Goal: Use online tool/utility: Utilize a website feature to perform a specific function

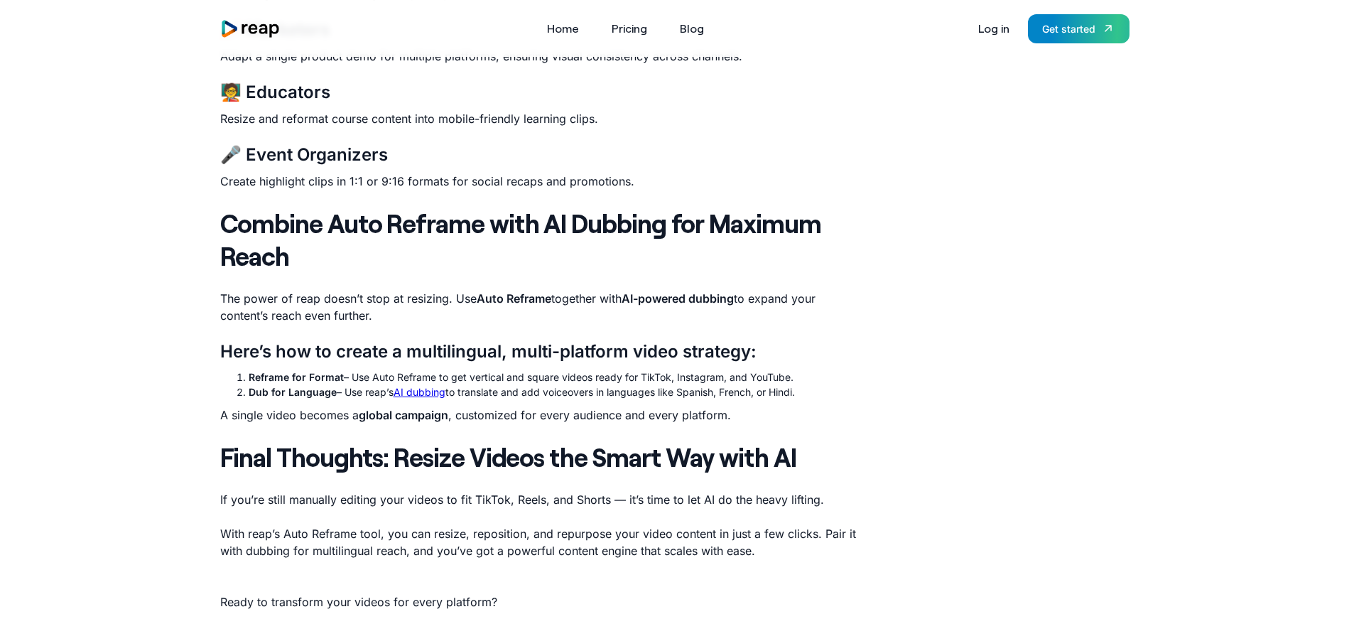
scroll to position [1661, 0]
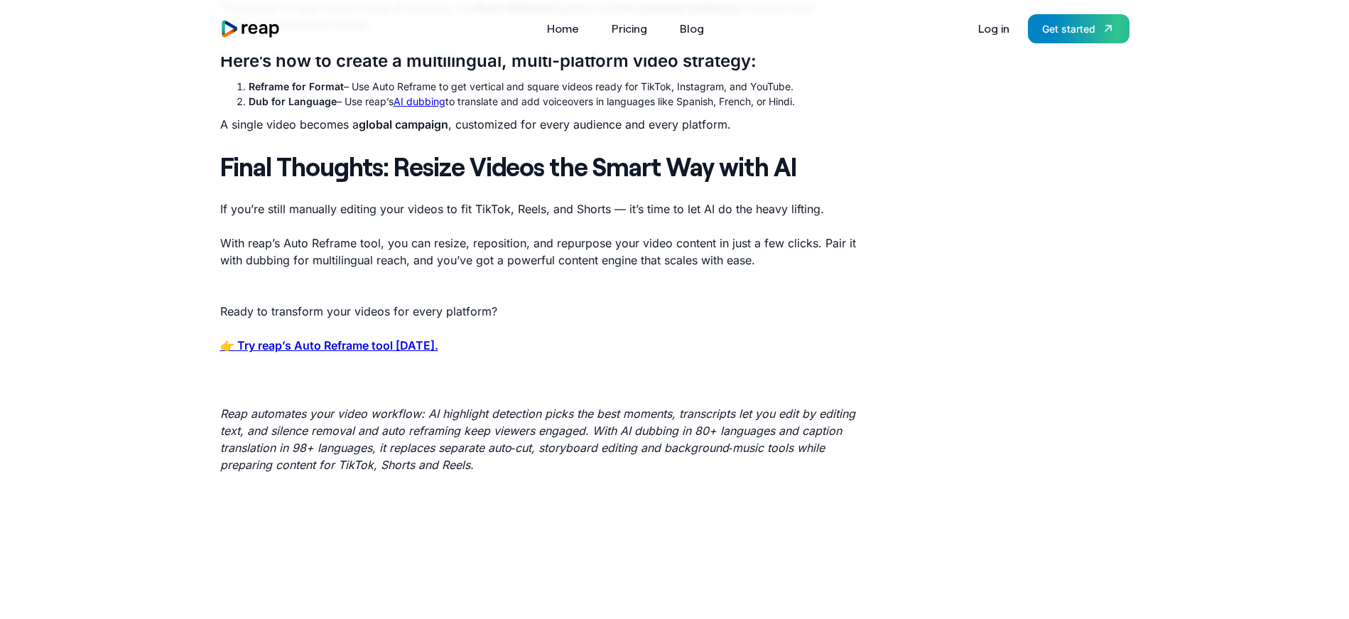
click at [387, 340] on strong "👉 Try reap’s Auto Reframe tool today." at bounding box center [329, 345] width 218 height 14
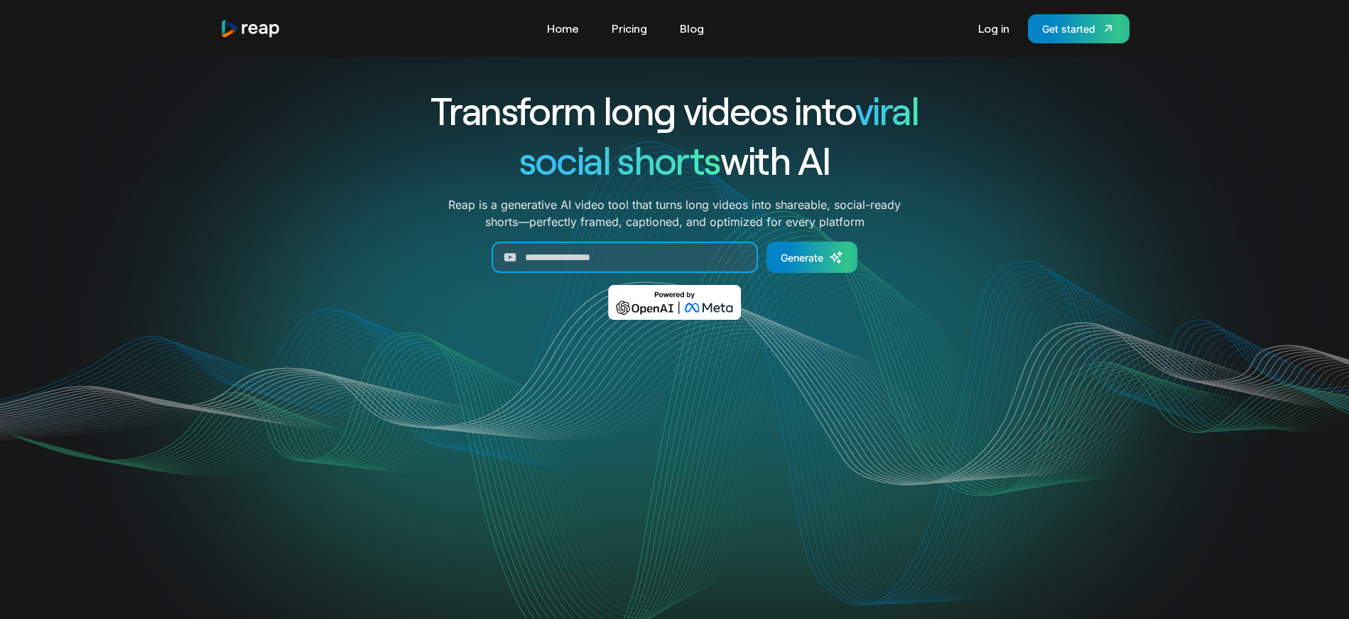
click at [658, 257] on input "Generate Form" at bounding box center [625, 257] width 266 height 31
paste input "**********"
type input "**********"
click at [831, 256] on icon "Generate Form" at bounding box center [836, 257] width 14 height 14
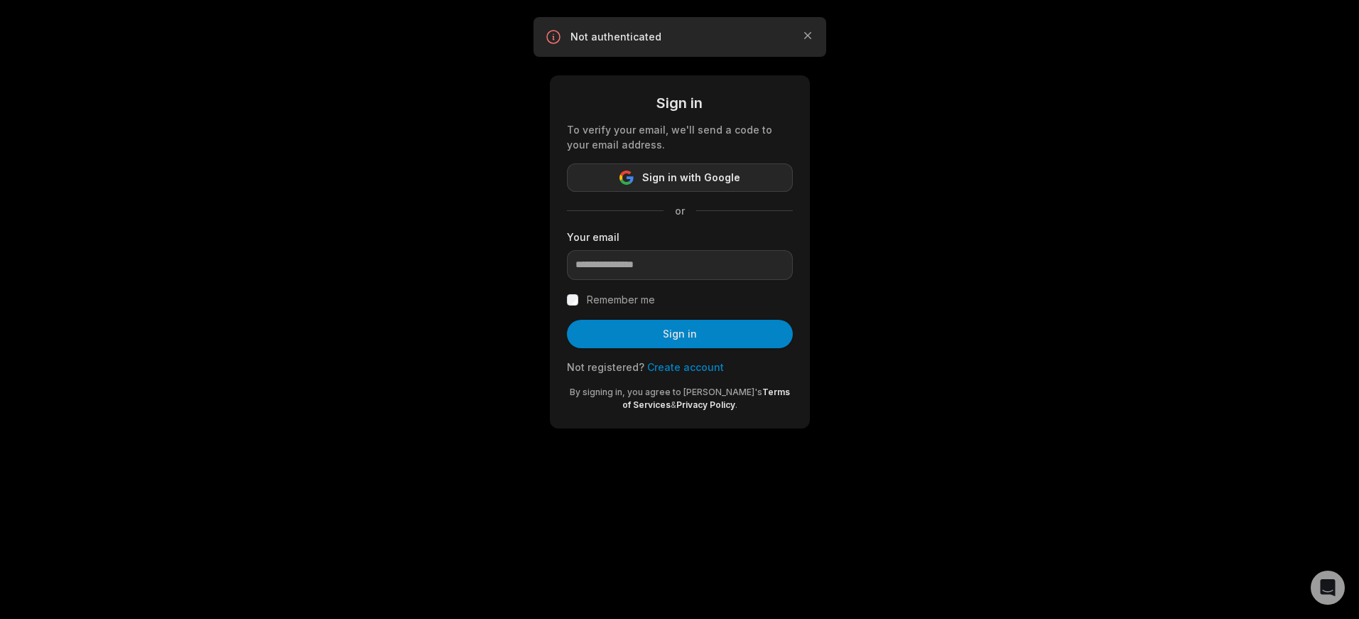
click at [738, 176] on button "Sign in with Google" at bounding box center [680, 177] width 226 height 28
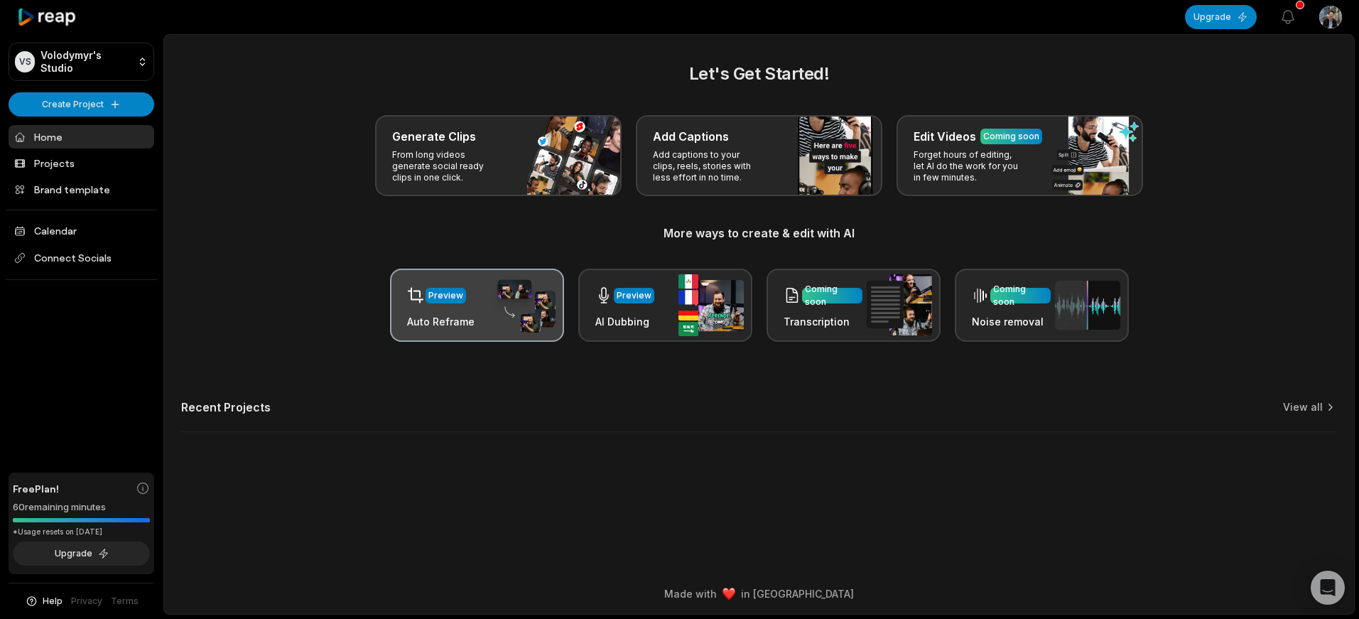
click at [480, 306] on div "Preview Auto Reframe" at bounding box center [477, 305] width 174 height 73
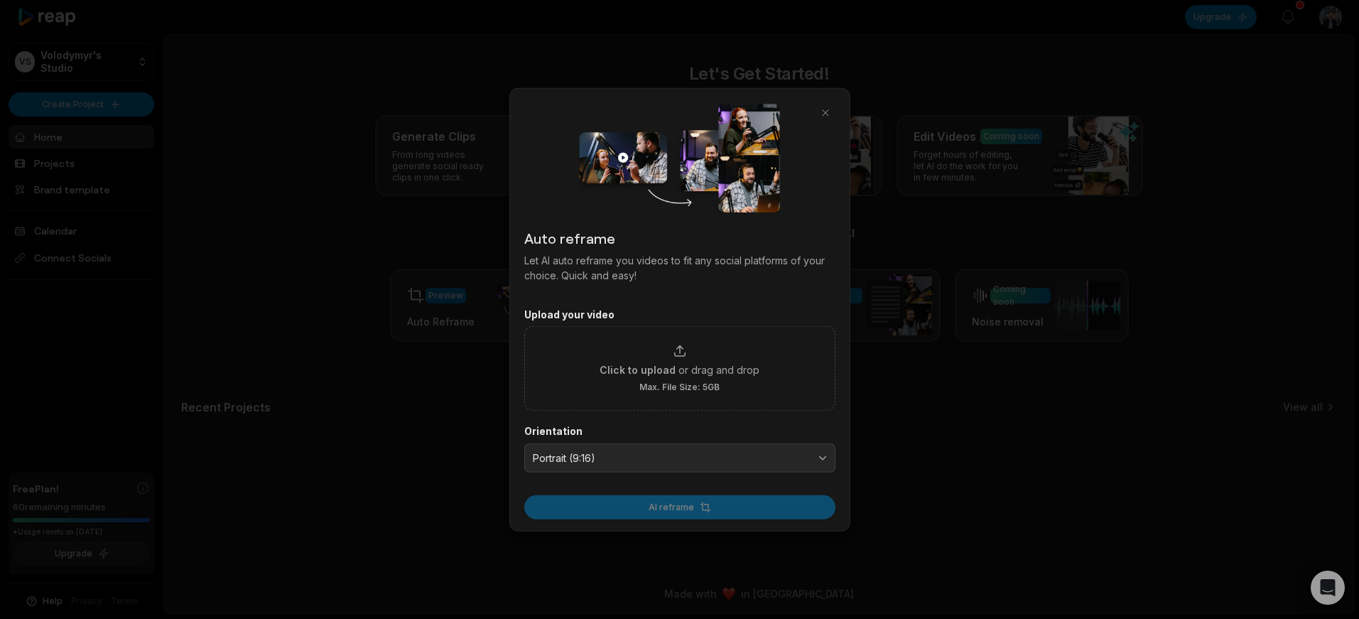
click at [676, 458] on span "Portrait (9:16)" at bounding box center [670, 457] width 274 height 13
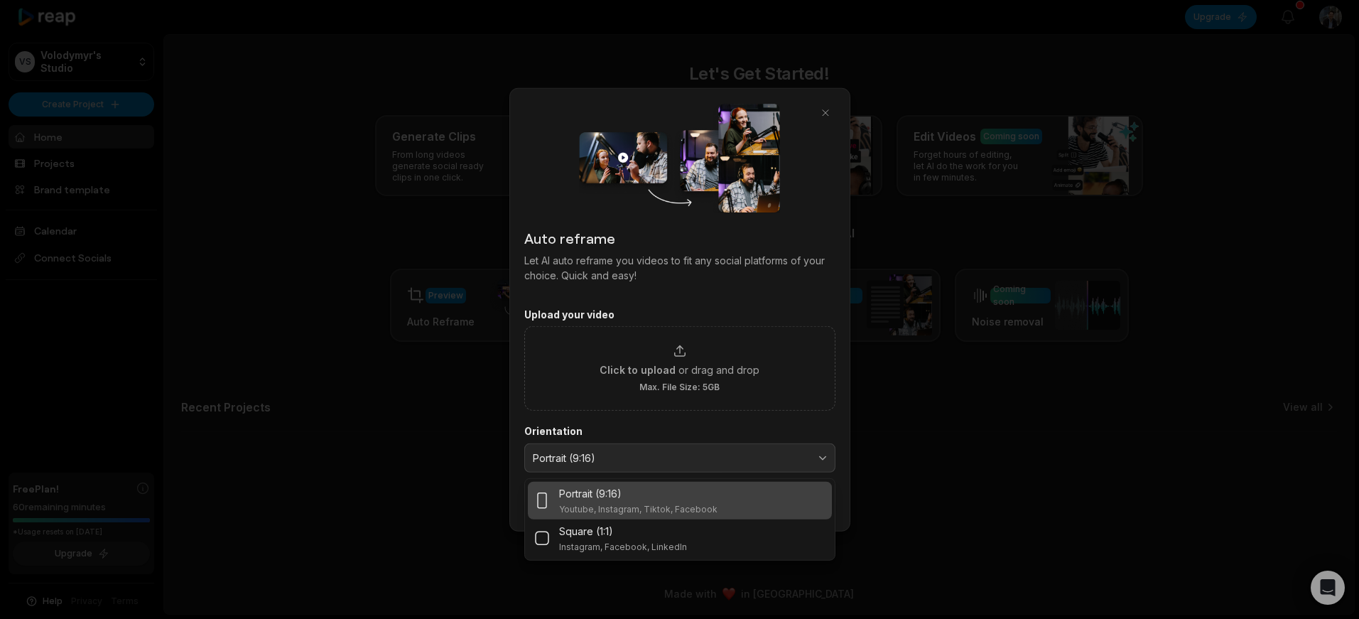
click at [675, 458] on span "Portrait (9:16)" at bounding box center [670, 457] width 274 height 13
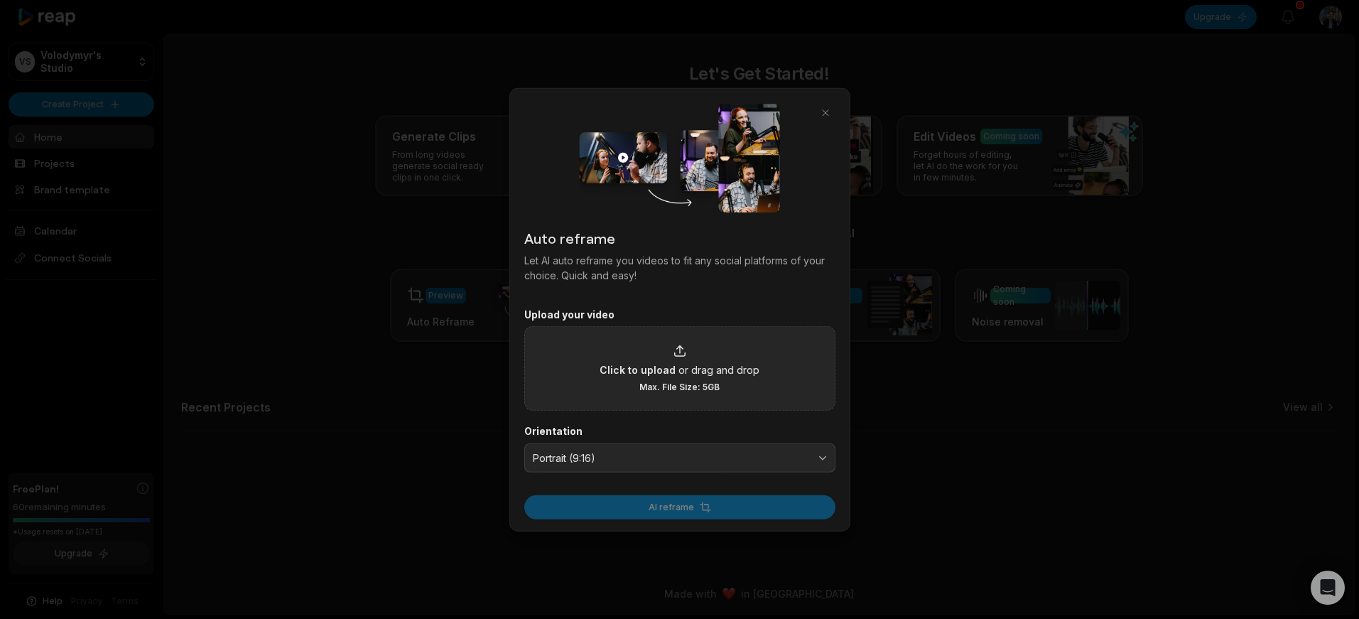
click at [747, 367] on span "or drag and drop" at bounding box center [719, 369] width 81 height 15
click at [0, 0] on input "Click to upload or drag and drop Max. File Size: 5GB" at bounding box center [0, 0] width 0 height 0
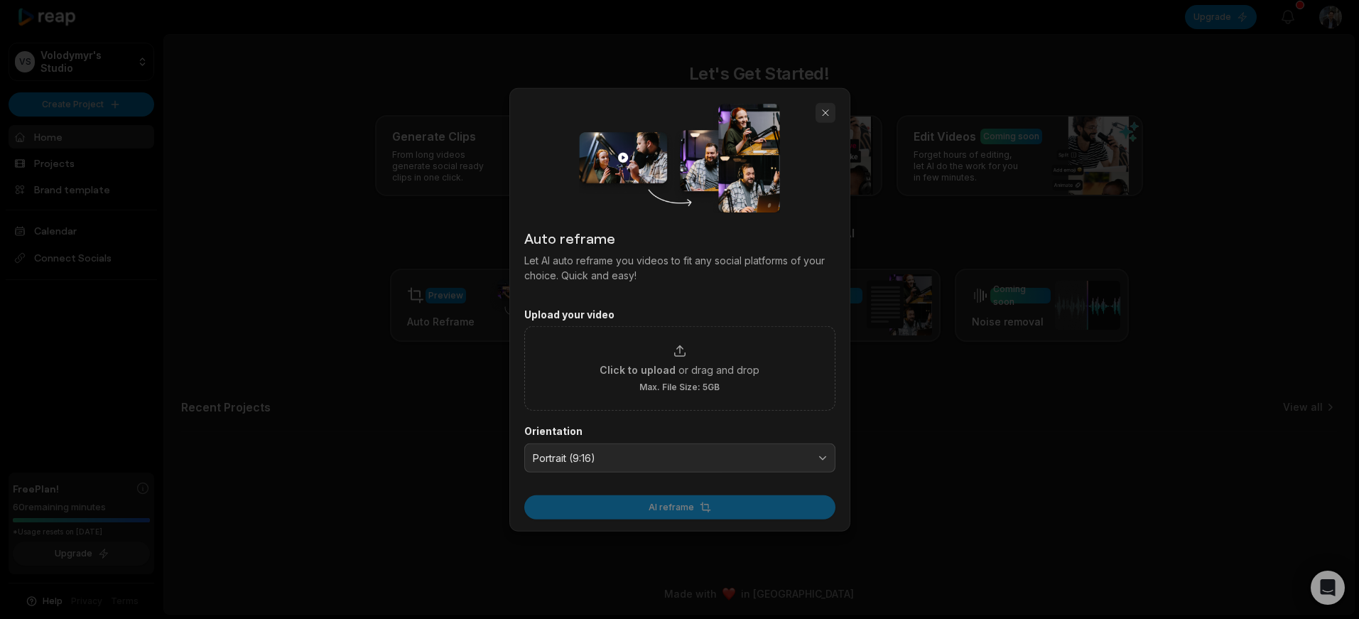
click at [826, 113] on button "button" at bounding box center [826, 112] width 20 height 20
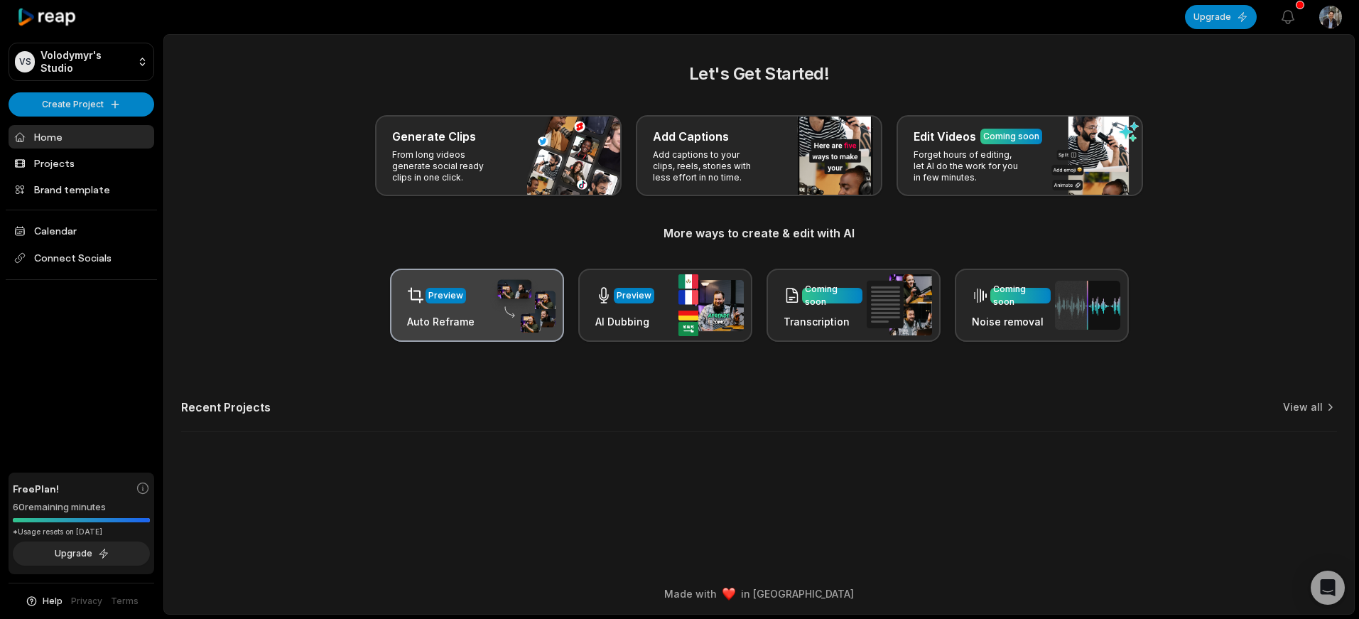
click at [485, 310] on div "Preview Auto Reframe" at bounding box center [477, 305] width 174 height 73
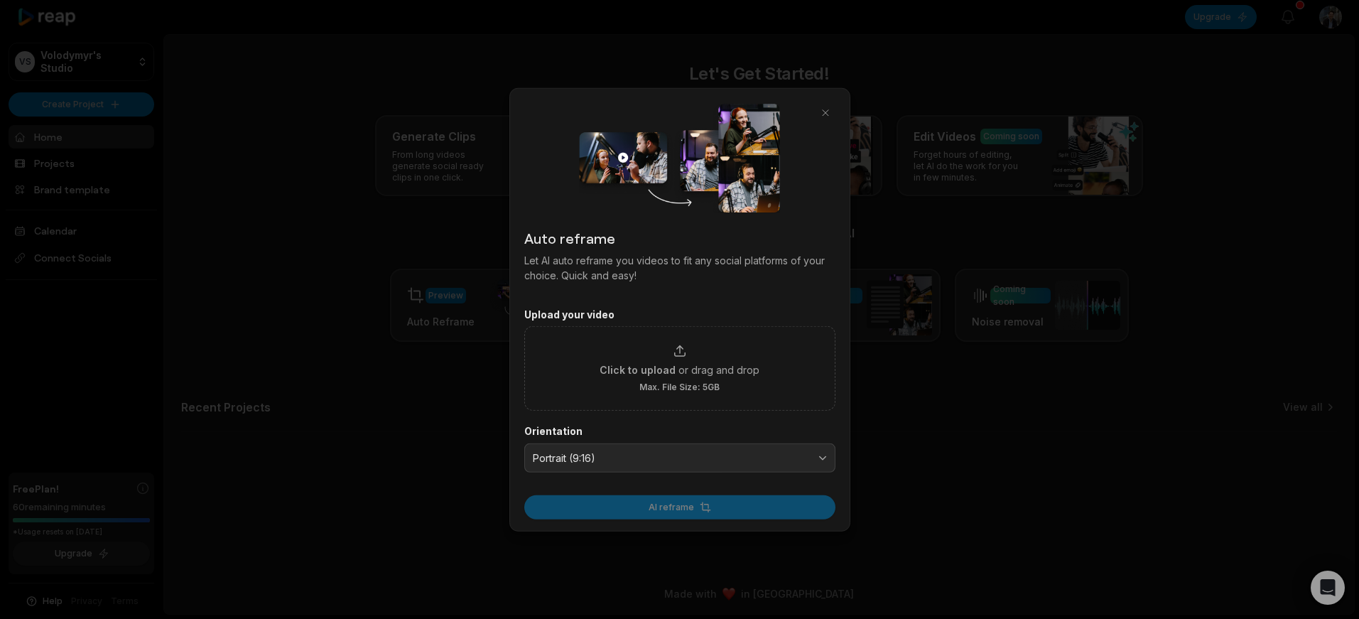
click at [1172, 87] on div at bounding box center [679, 309] width 1359 height 619
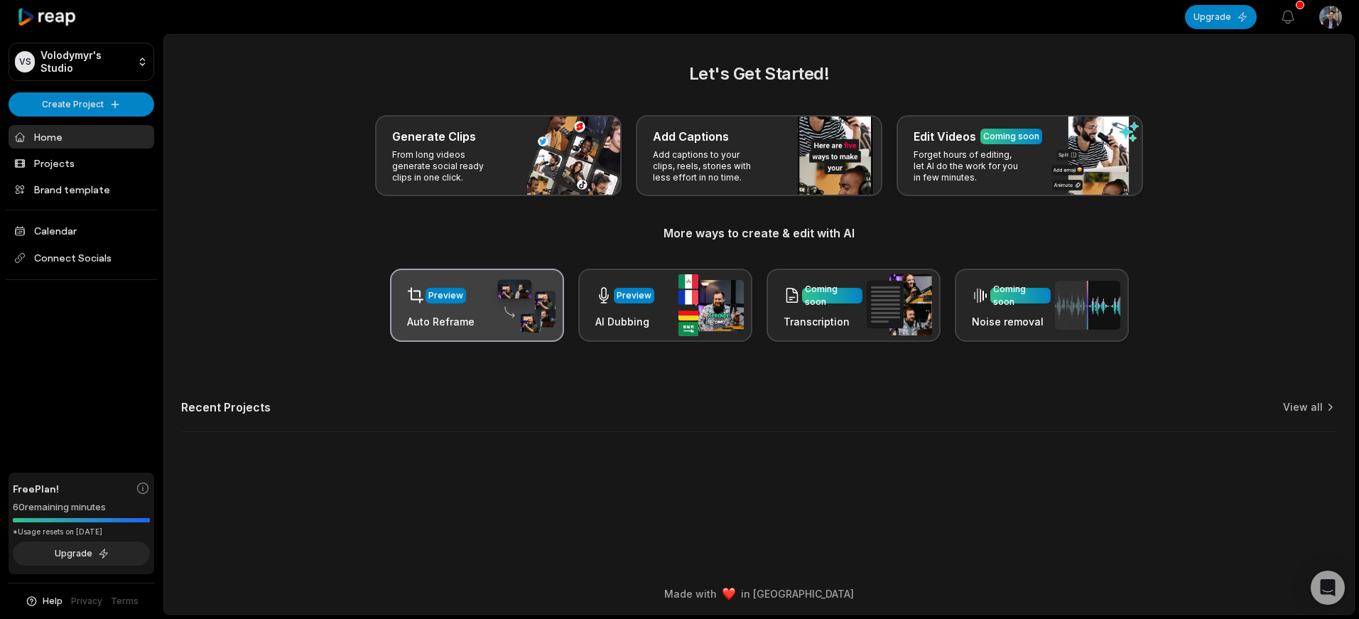
click at [474, 304] on div "Preview Auto Reframe" at bounding box center [477, 305] width 174 height 73
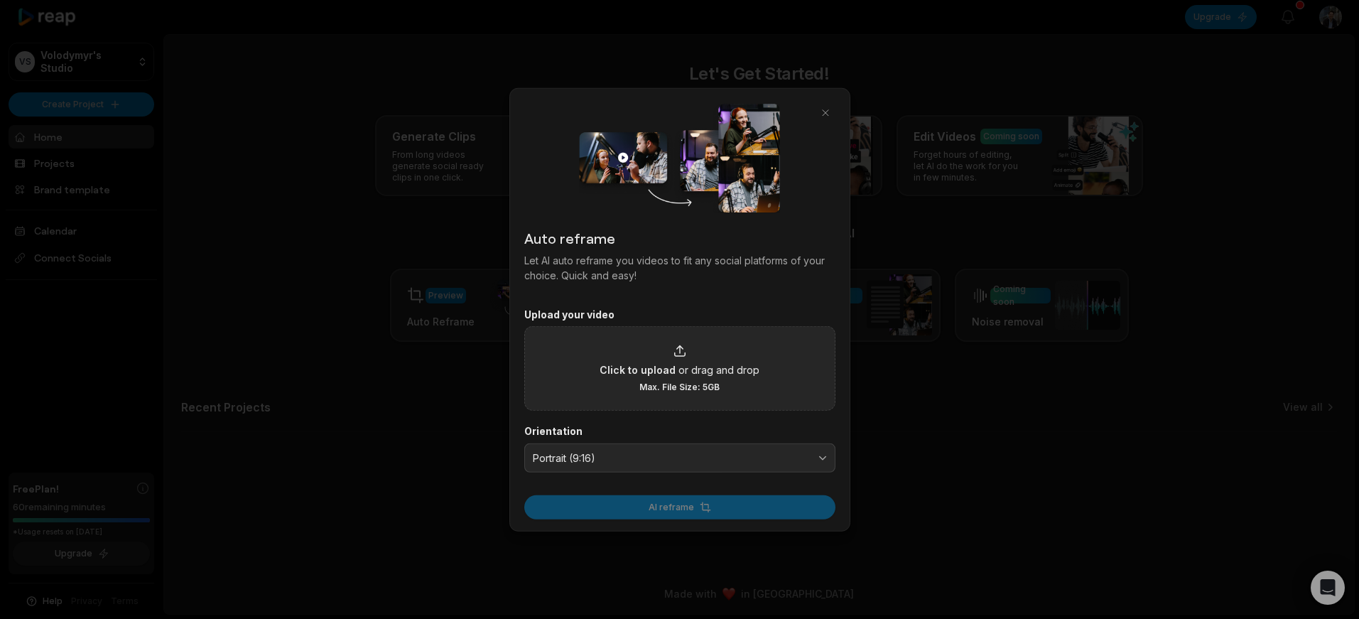
click at [693, 377] on span "or drag and drop" at bounding box center [719, 369] width 81 height 15
click at [0, 0] on input "Click to upload or drag and drop Max. File Size: 5GB" at bounding box center [0, 0] width 0 height 0
click at [696, 369] on span "or drag and drop" at bounding box center [719, 369] width 81 height 15
click at [0, 0] on input "Click to upload or drag and drop Max. File Size: 5GB" at bounding box center [0, 0] width 0 height 0
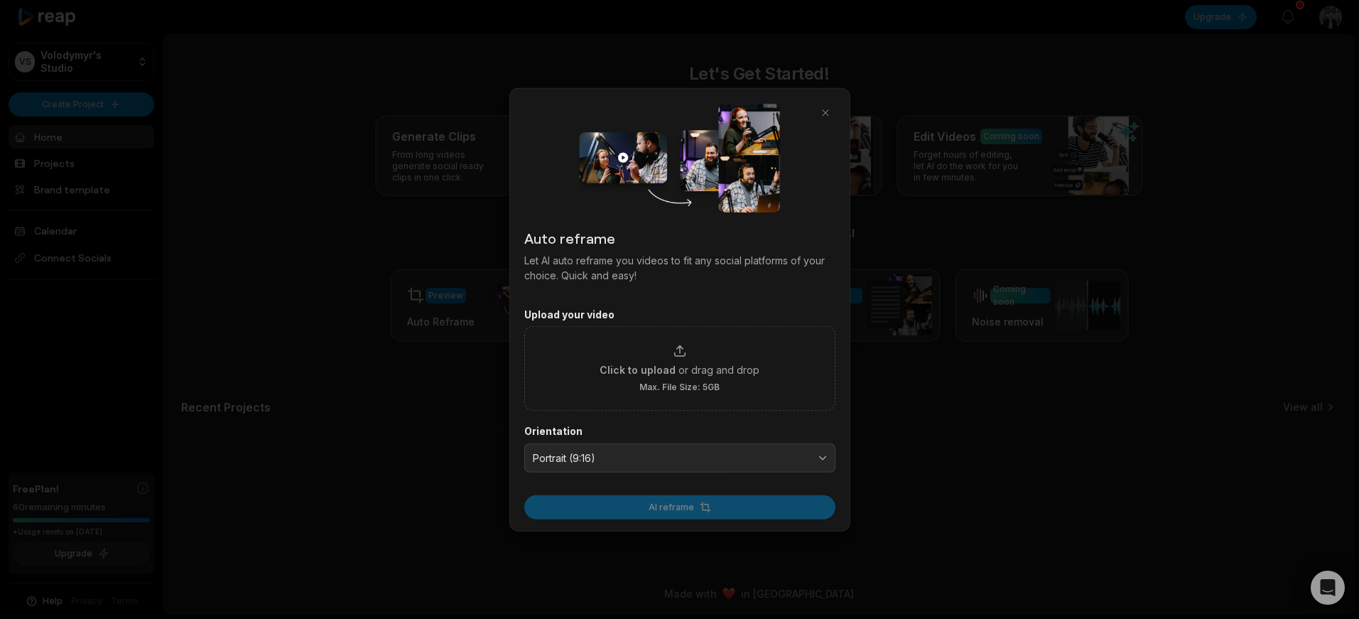
click at [730, 460] on span "Portrait (9:16)" at bounding box center [670, 457] width 274 height 13
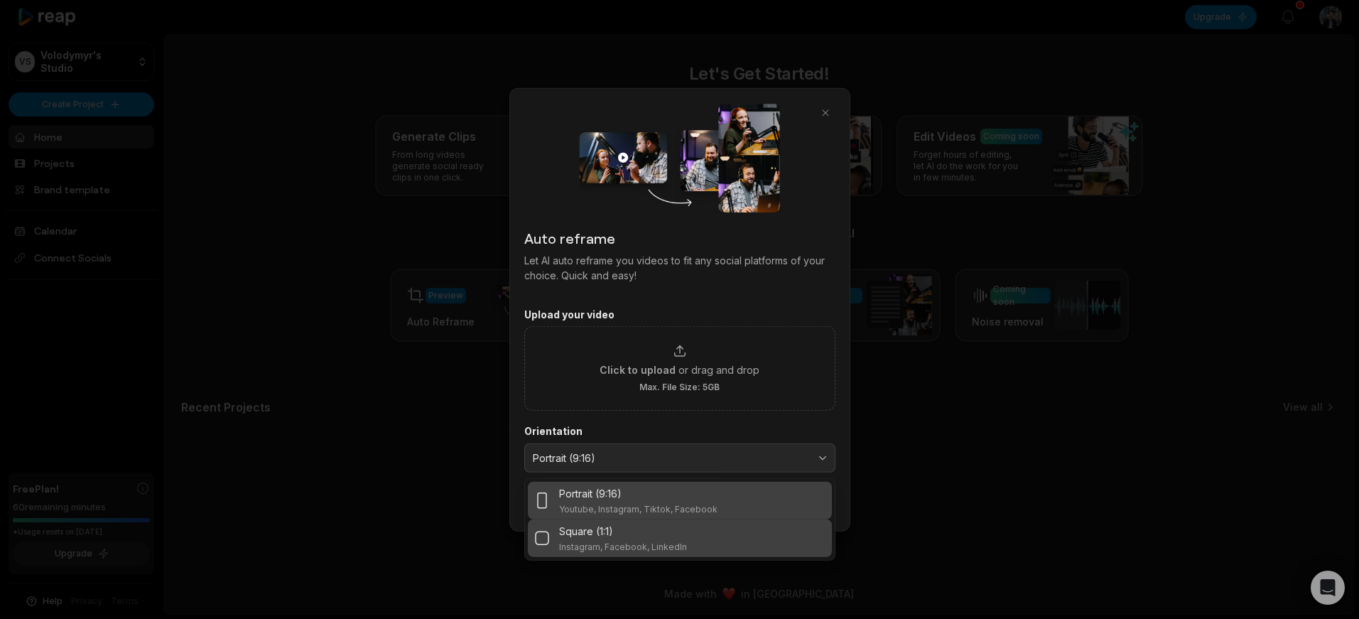
click at [674, 546] on p "Instagram, Facebook, LinkedIn" at bounding box center [623, 546] width 128 height 11
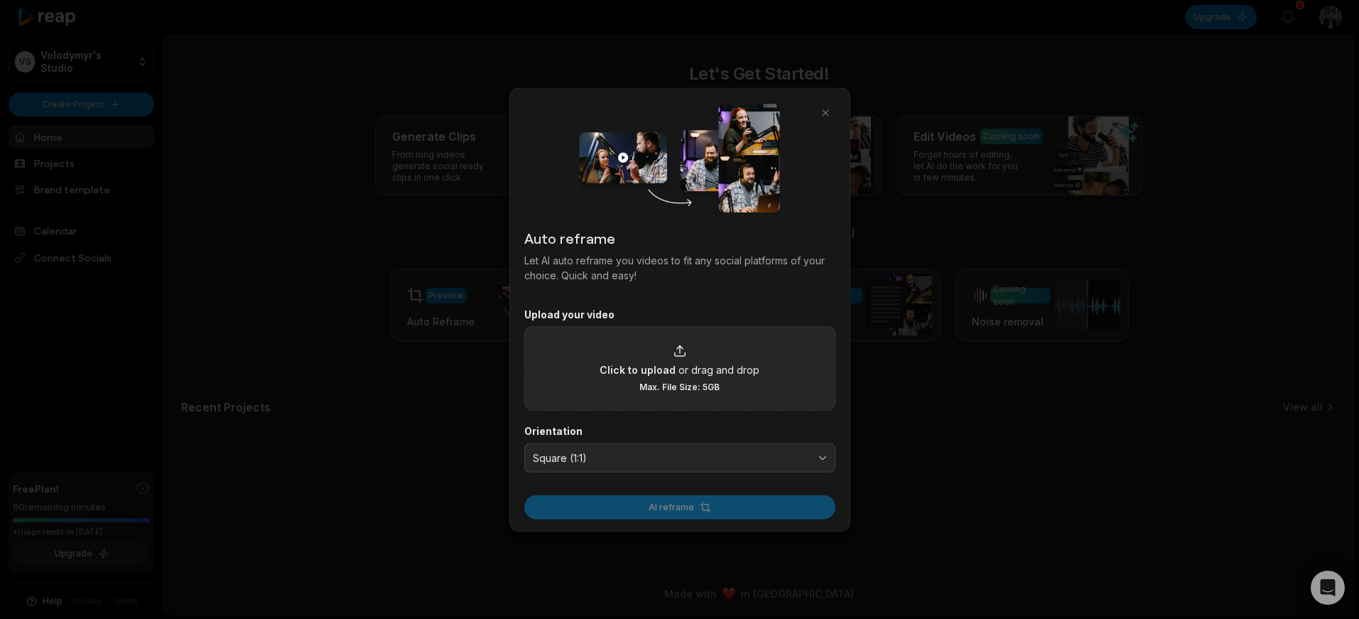
click at [650, 371] on span "Click to upload" at bounding box center [638, 369] width 76 height 15
click at [0, 0] on input "Click to upload or drag and drop Max. File Size: 5GB" at bounding box center [0, 0] width 0 height 0
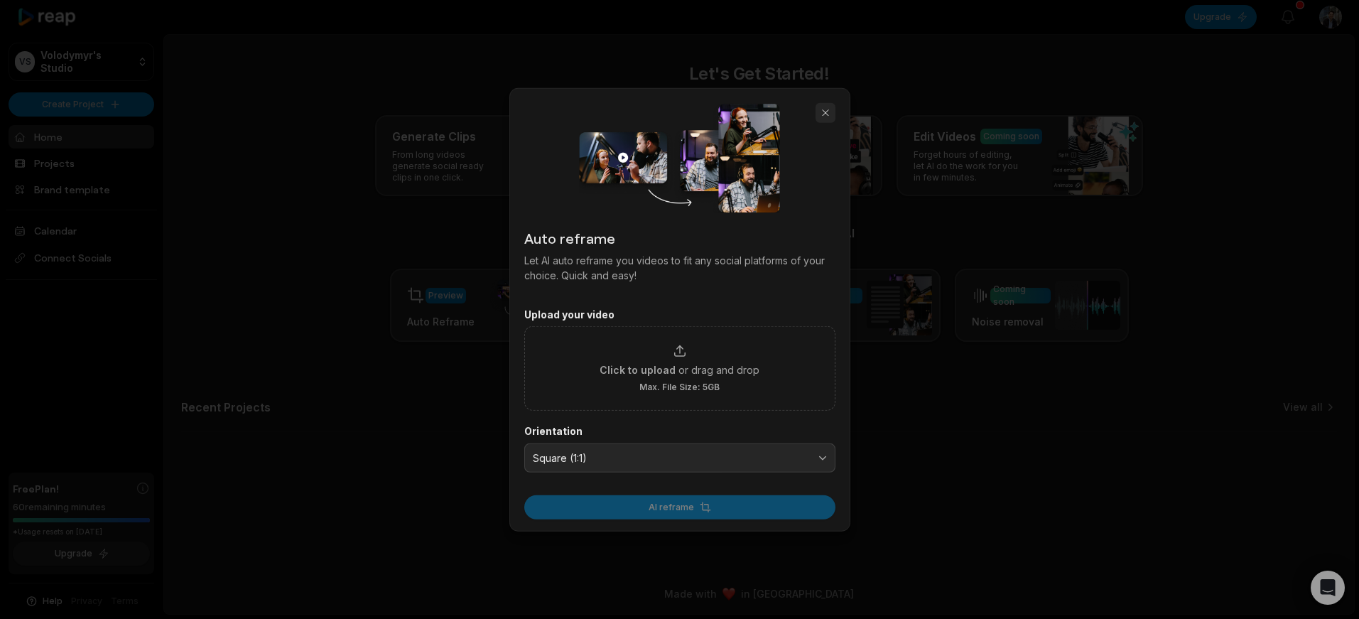
click at [821, 104] on button "button" at bounding box center [826, 112] width 20 height 20
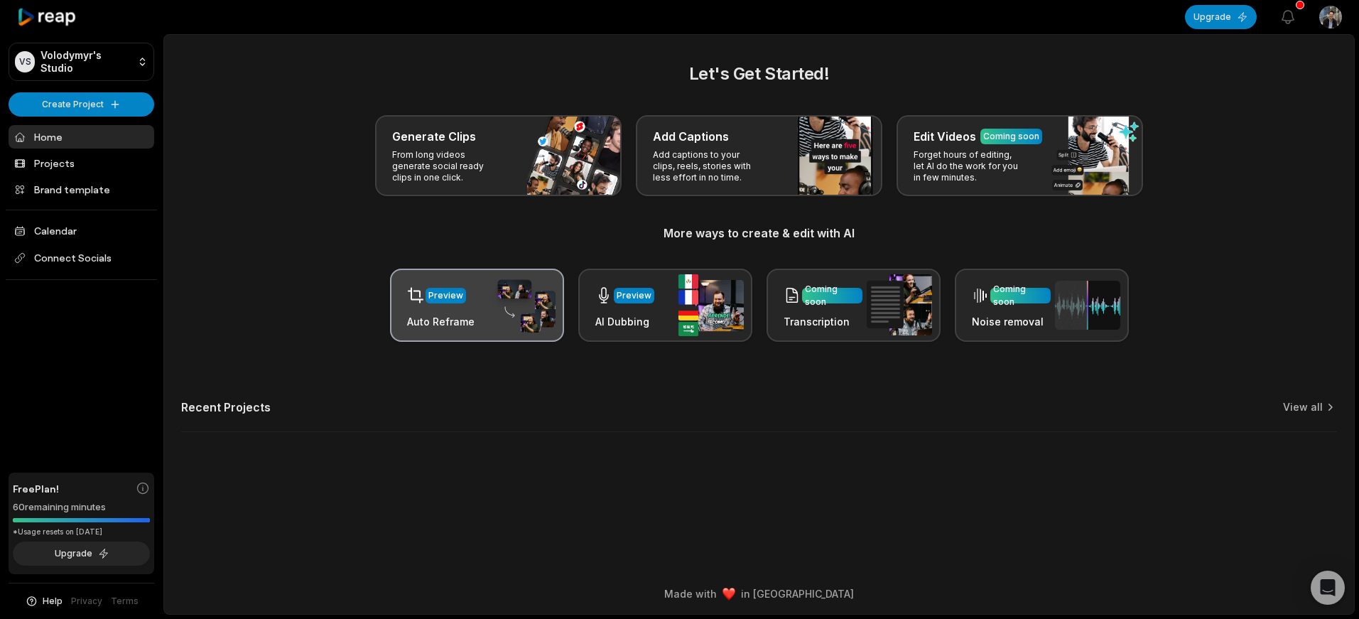
click at [480, 293] on div "Preview Auto Reframe" at bounding box center [477, 305] width 174 height 73
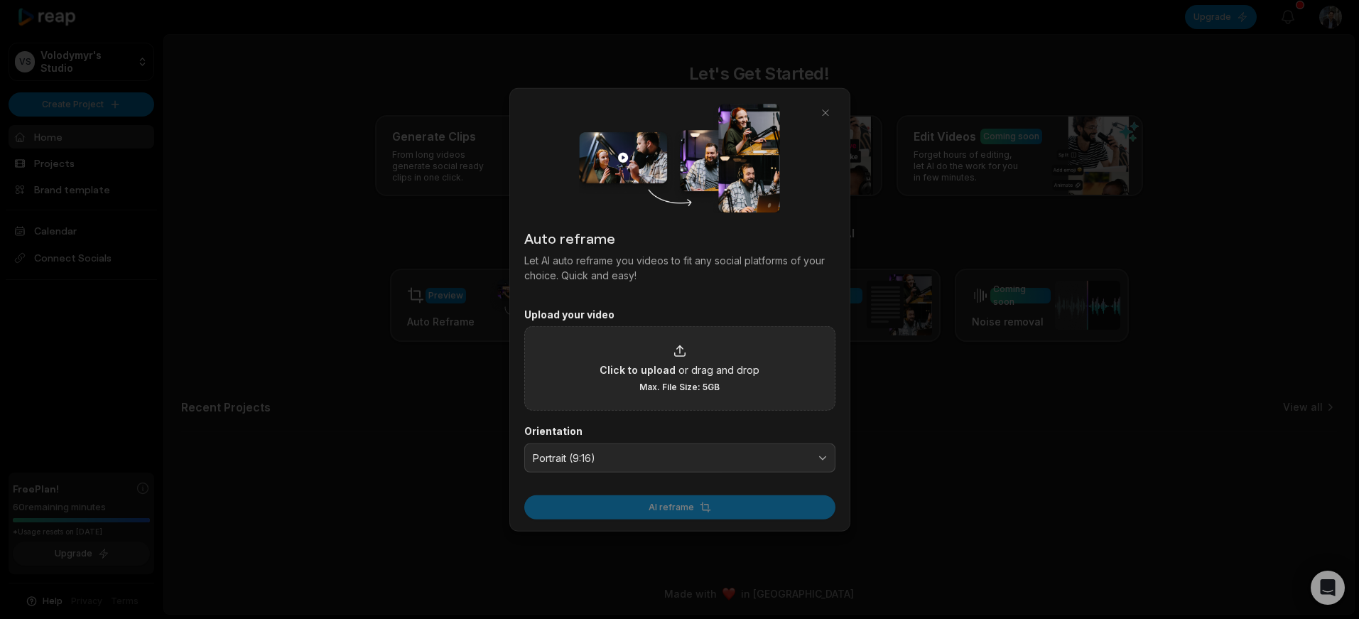
click at [656, 344] on div "Click to upload or drag and drop Max. File Size: 5GB" at bounding box center [680, 368] width 160 height 49
click at [0, 0] on input "Click to upload or drag and drop Max. File Size: 5GB" at bounding box center [0, 0] width 0 height 0
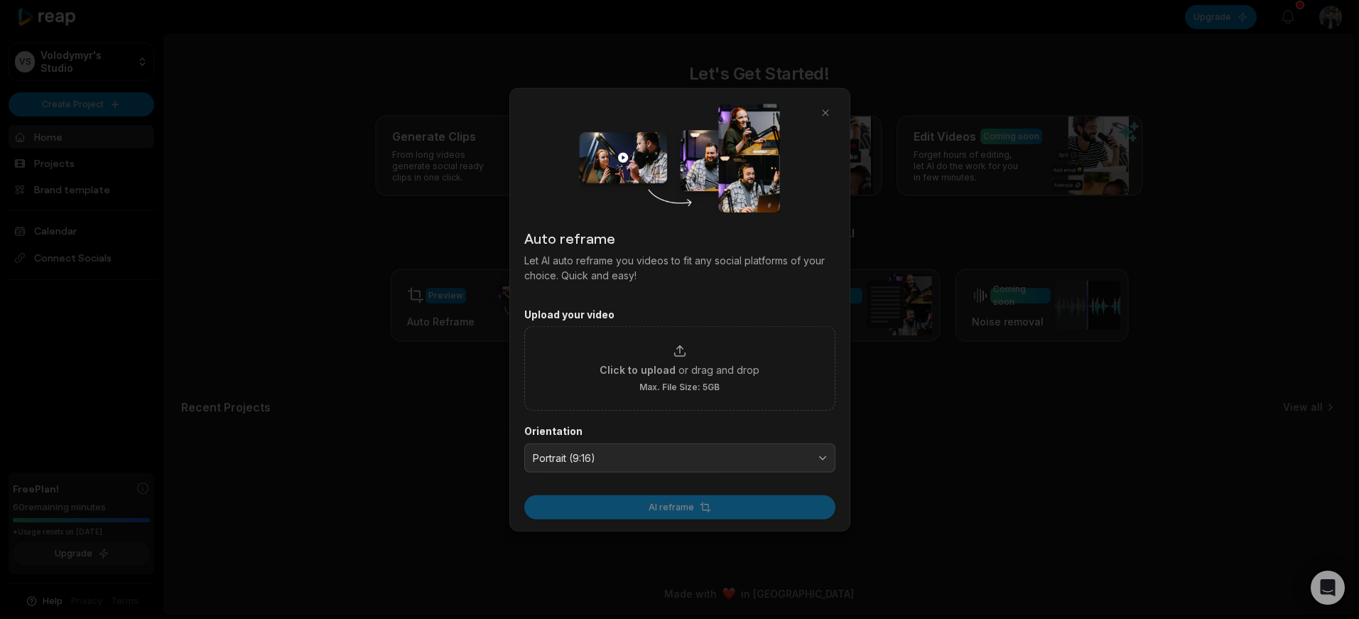
click at [1286, 56] on div at bounding box center [679, 309] width 1359 height 619
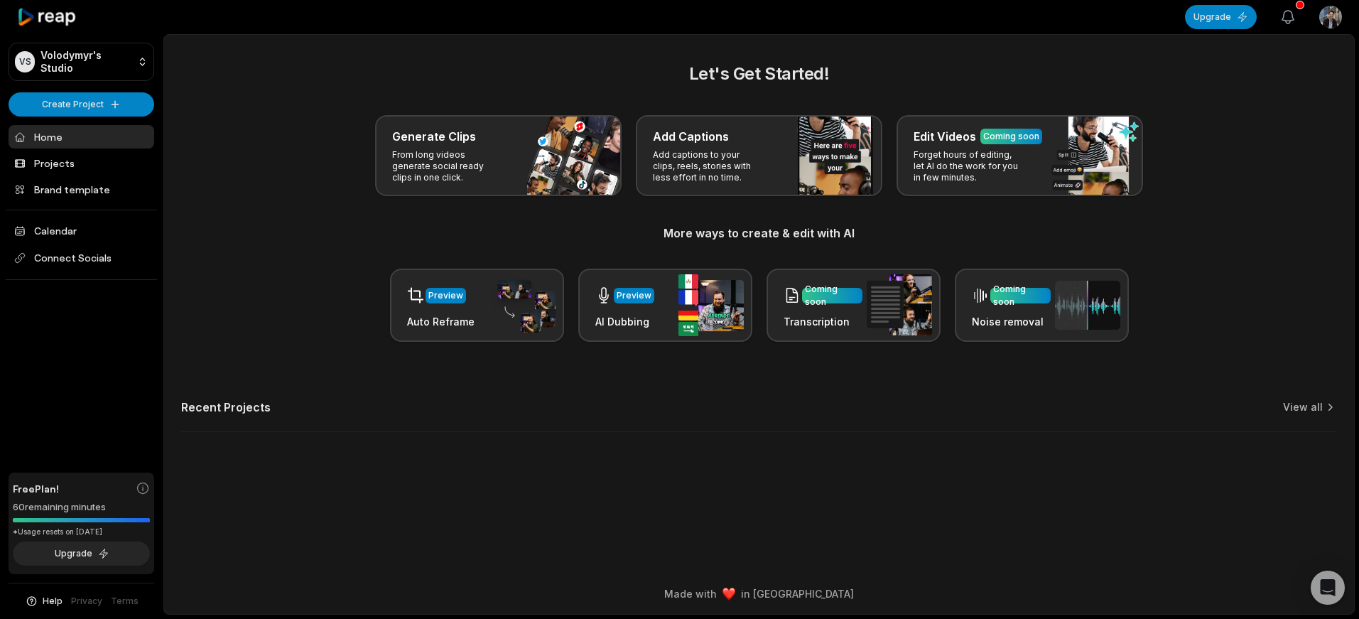
click at [1287, 19] on icon "button" at bounding box center [1288, 17] width 17 height 17
click at [838, 85] on h2 "Let's Get Started!" at bounding box center [759, 74] width 1156 height 26
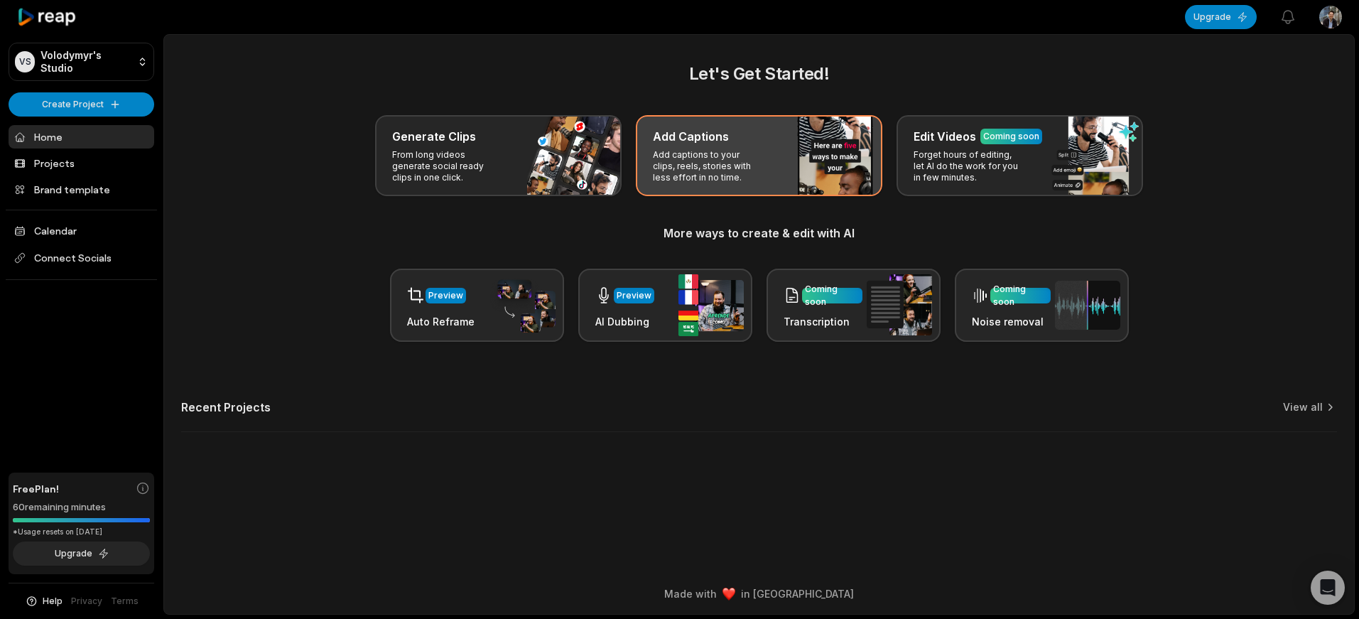
click at [739, 177] on p "Add captions to your clips, reels, stories with less effort in no time." at bounding box center [708, 166] width 110 height 34
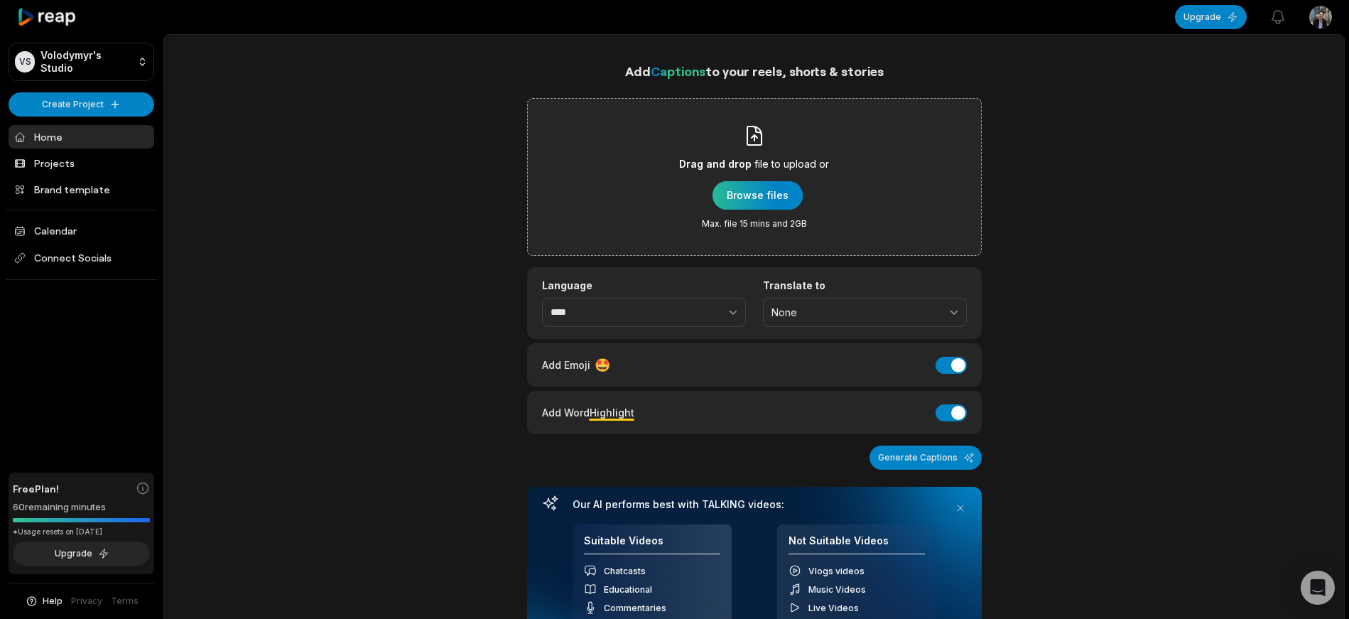
click at [762, 189] on div "button" at bounding box center [758, 195] width 90 height 28
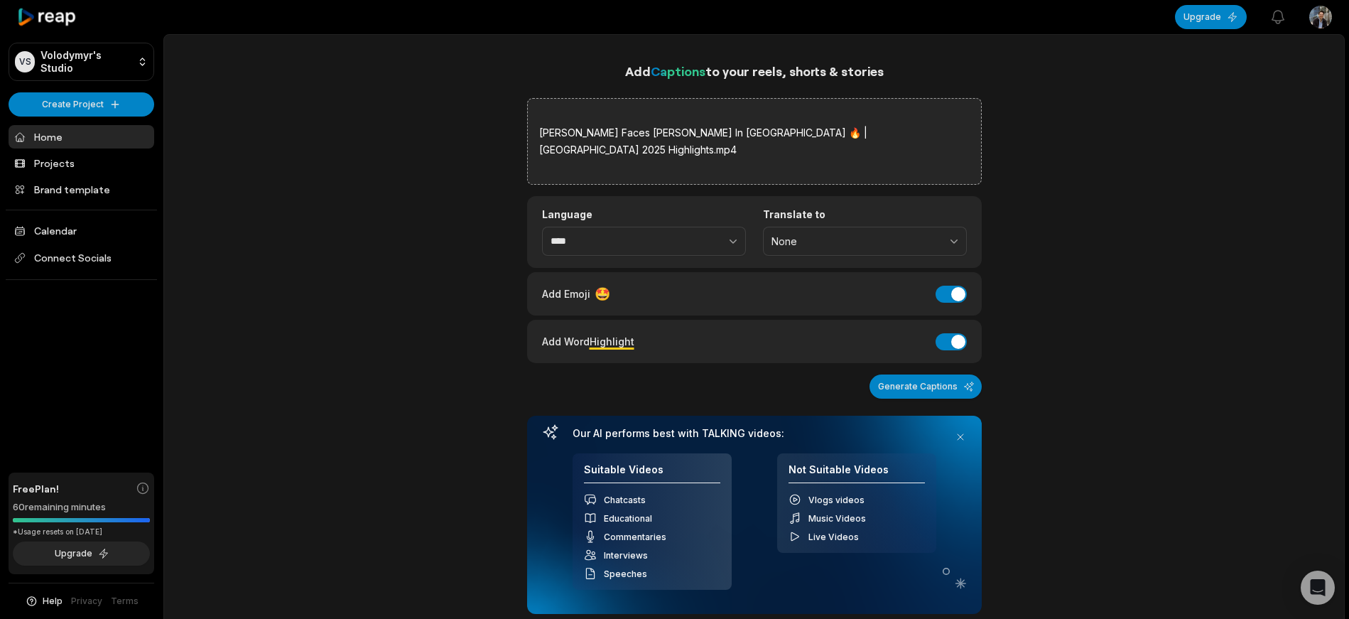
click at [58, 143] on link "Home" at bounding box center [82, 136] width 146 height 23
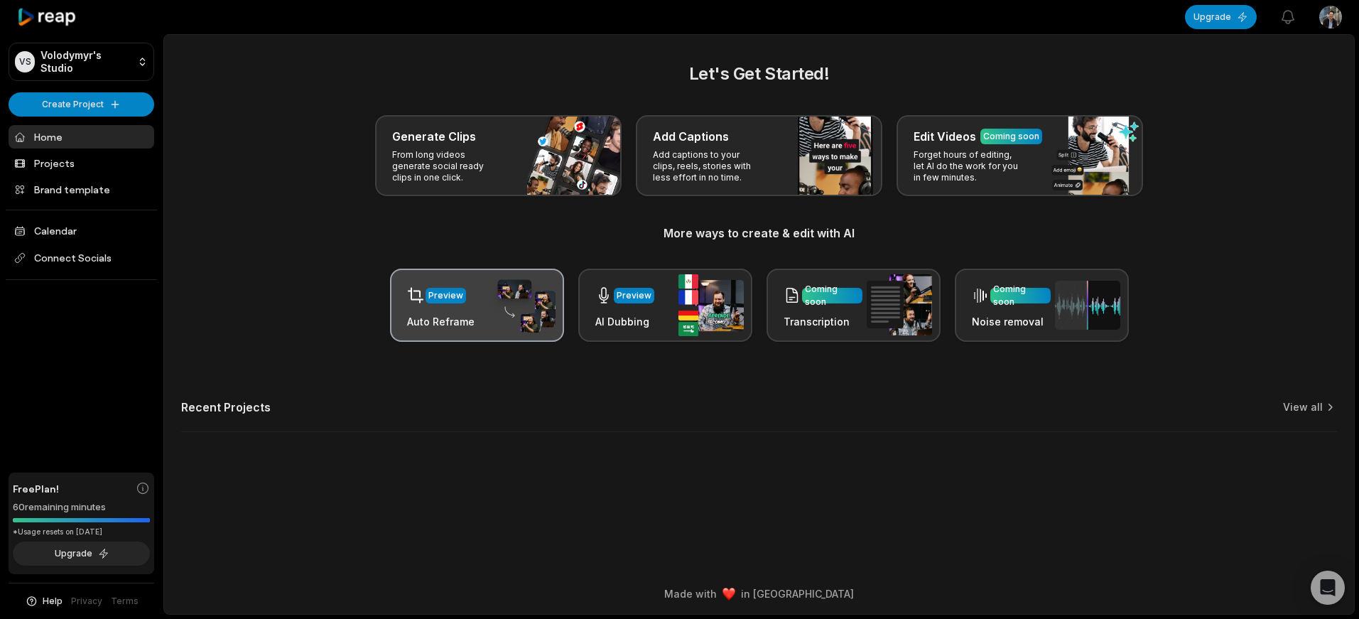
click at [504, 311] on img at bounding box center [522, 305] width 65 height 55
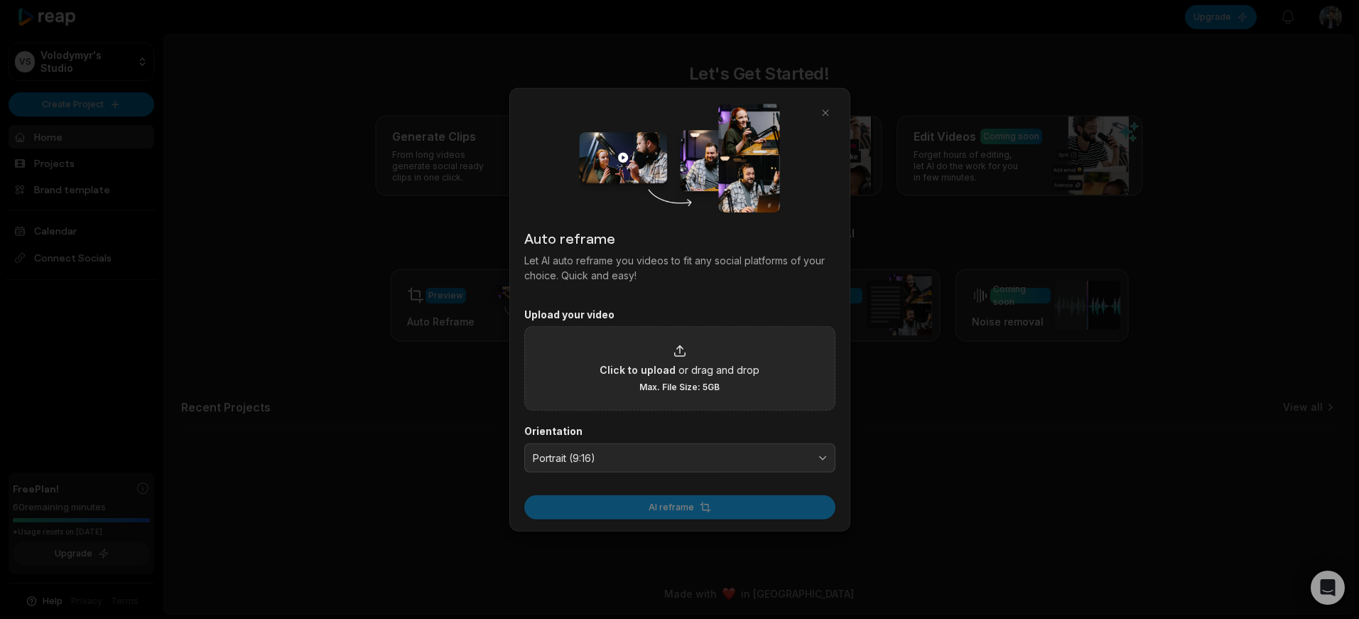
click at [691, 347] on div "Click to upload or drag and drop Max. File Size: 5GB" at bounding box center [680, 368] width 160 height 49
click at [0, 0] on input "Click to upload or drag and drop Max. File Size: 5GB" at bounding box center [0, 0] width 0 height 0
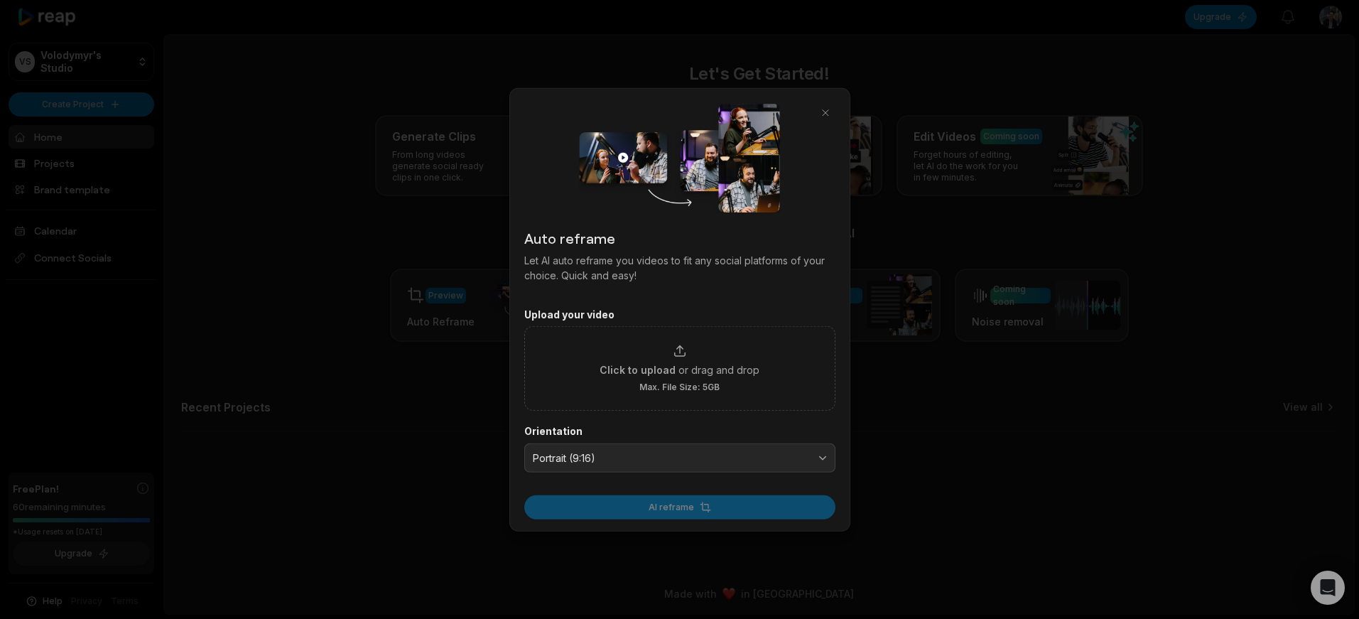
click at [723, 514] on div "AI reframe" at bounding box center [679, 503] width 311 height 33
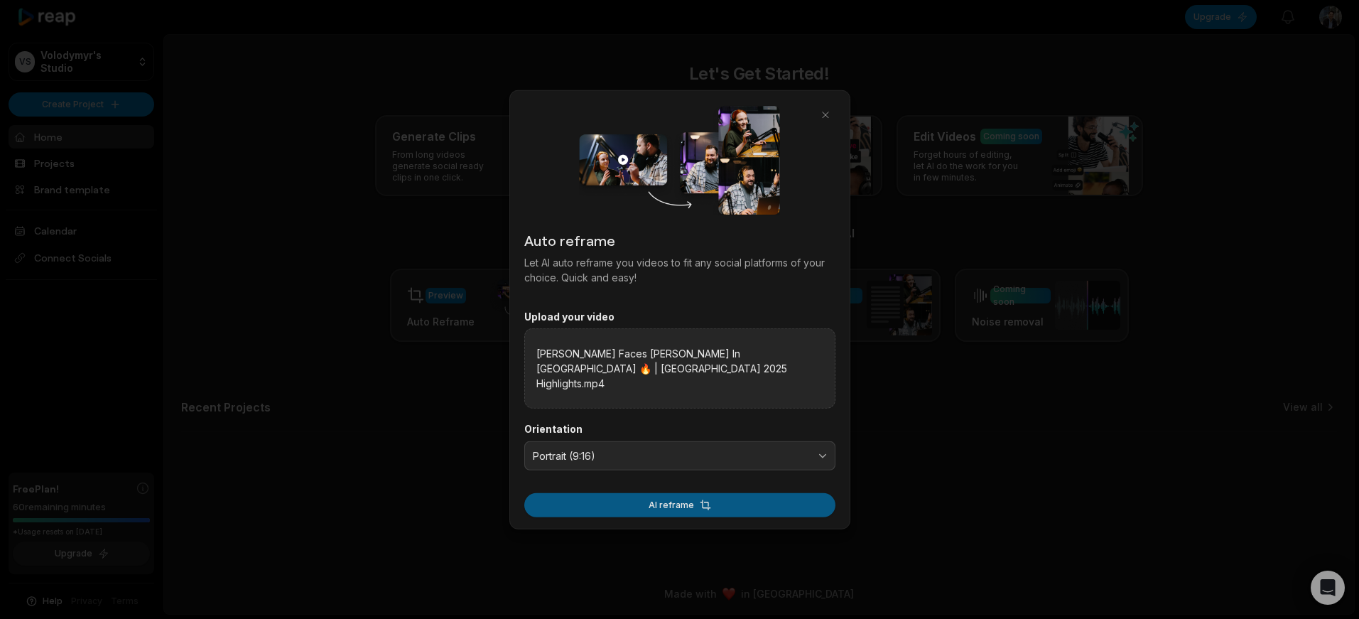
click at [711, 502] on button "AI reframe" at bounding box center [679, 505] width 311 height 24
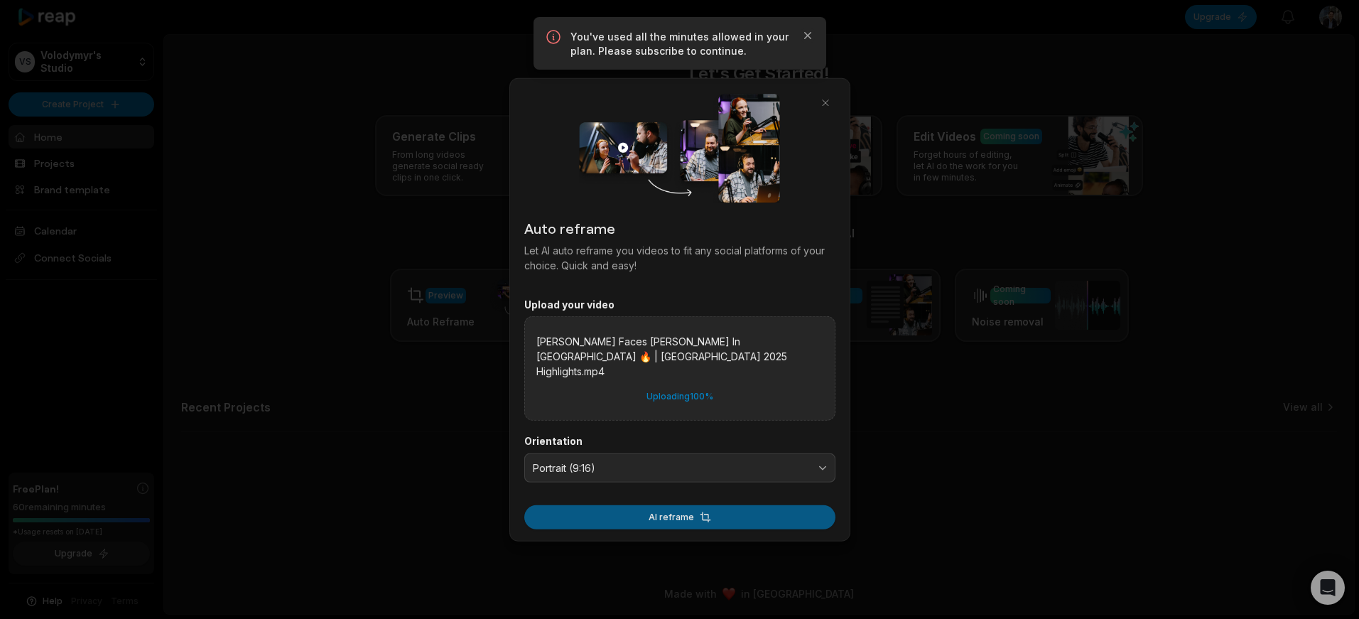
click at [704, 513] on button "AI reframe" at bounding box center [679, 517] width 311 height 24
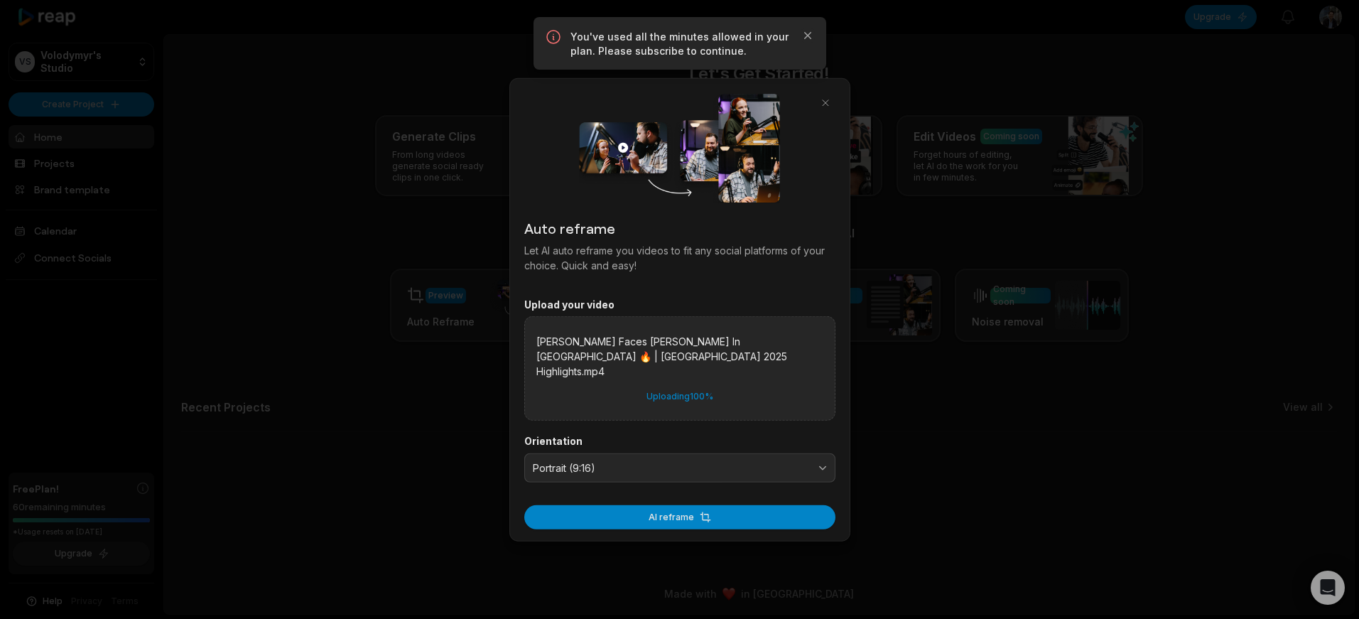
click at [936, 146] on div at bounding box center [679, 309] width 1359 height 619
